Goal: Information Seeking & Learning: Learn about a topic

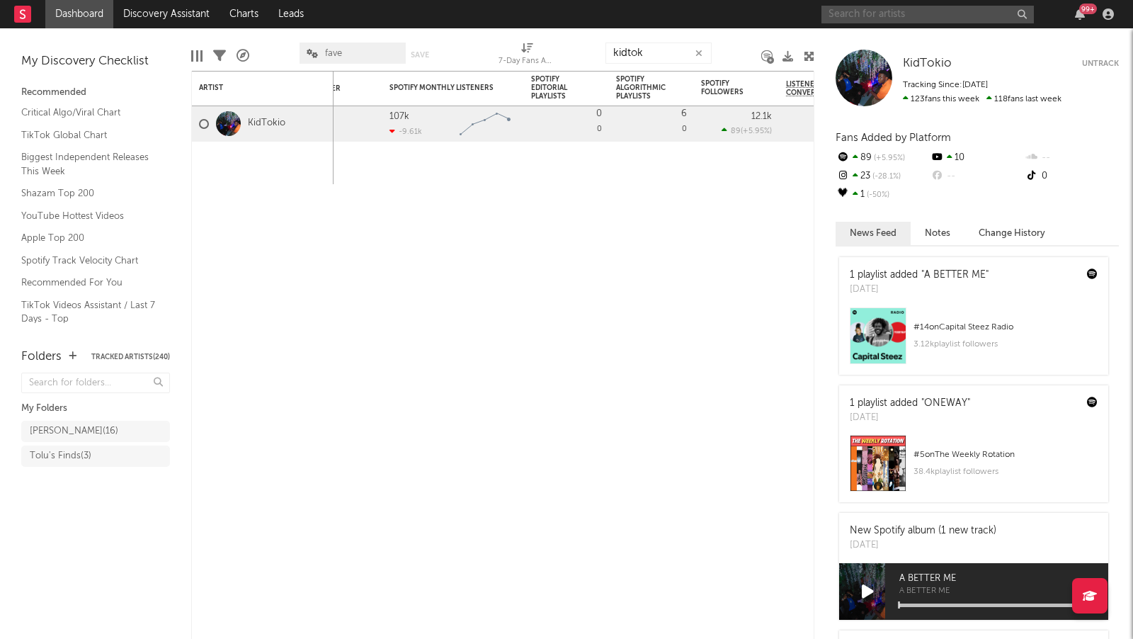
click at [839, 9] on input "text" at bounding box center [928, 15] width 213 height 18
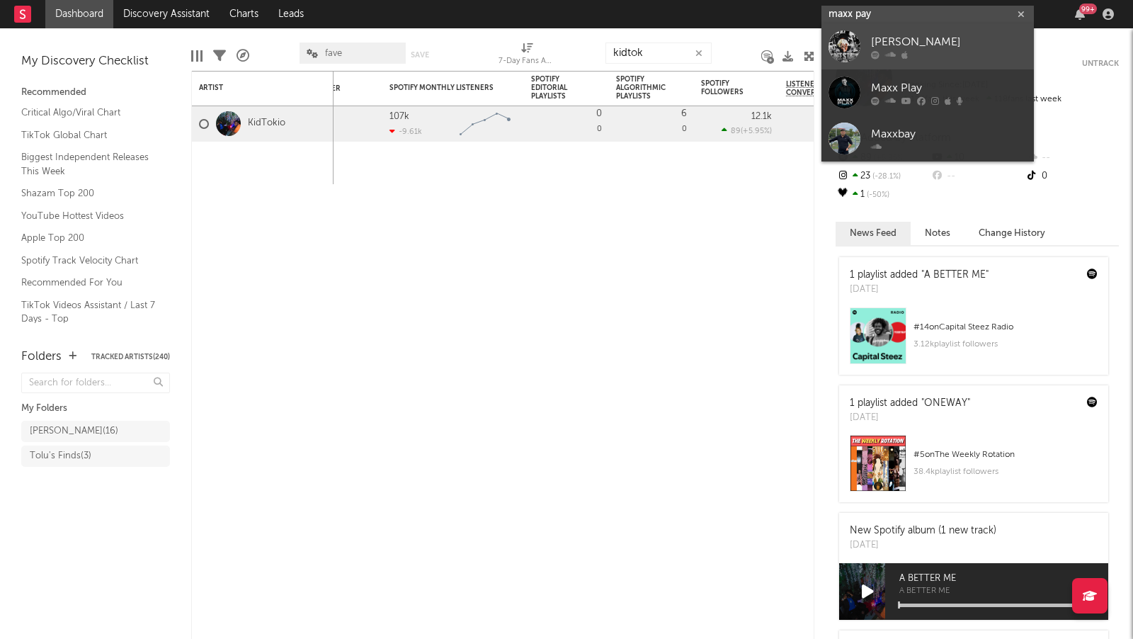
type input "maxx pay"
click at [968, 48] on div "[PERSON_NAME]" at bounding box center [949, 42] width 156 height 17
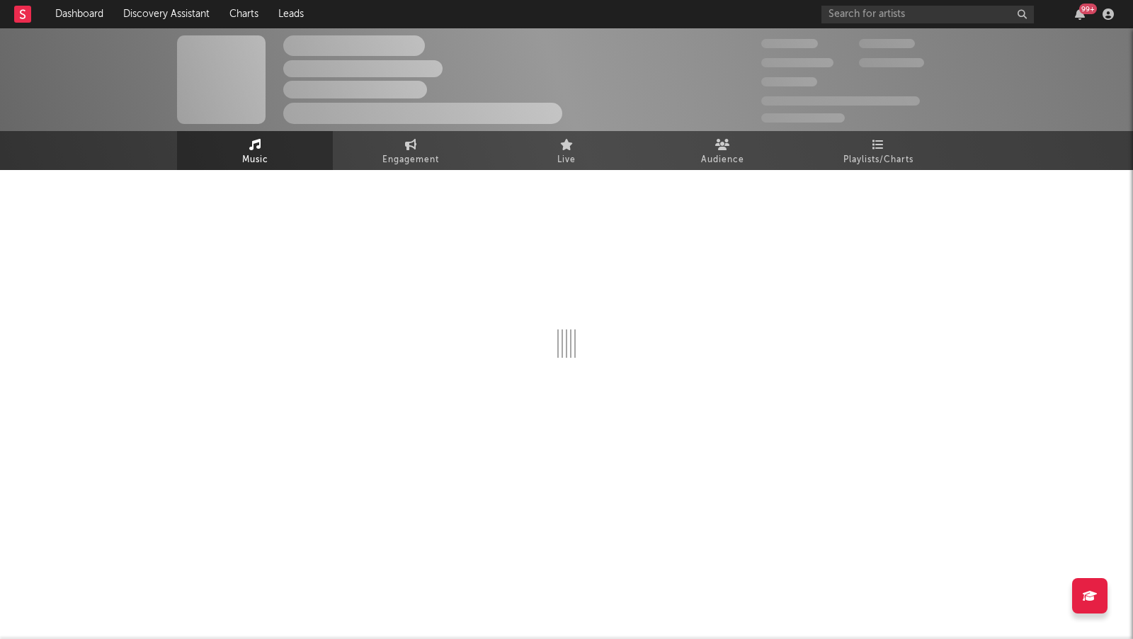
select select "6m"
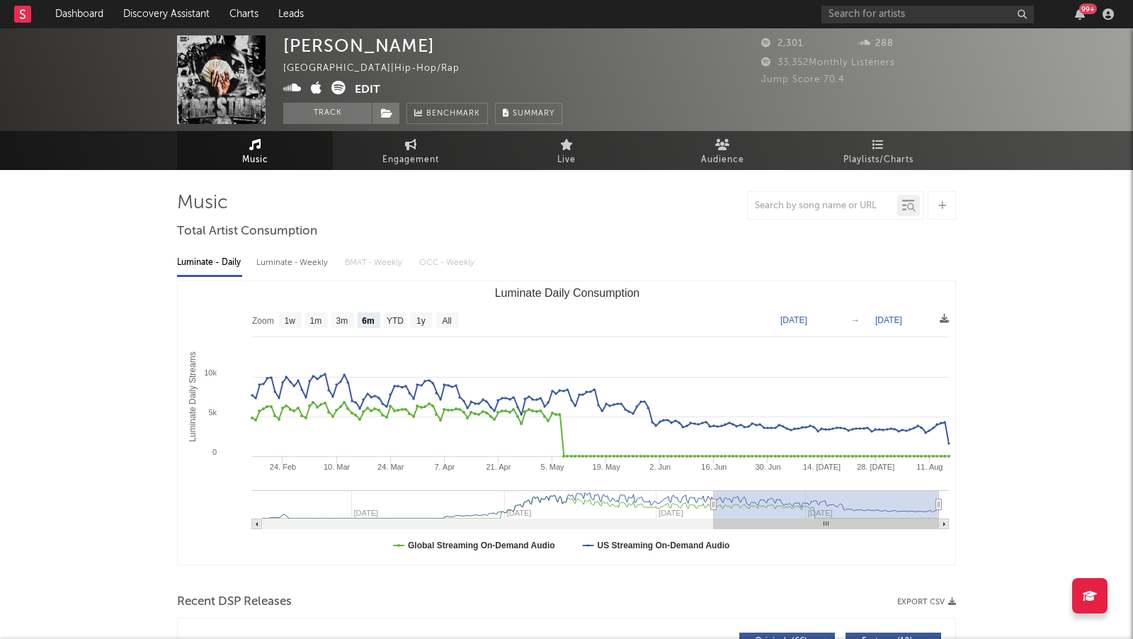
click at [284, 84] on icon at bounding box center [292, 88] width 18 height 14
click at [153, 18] on link "Discovery Assistant" at bounding box center [166, 14] width 106 height 28
